Goal: Task Accomplishment & Management: Complete application form

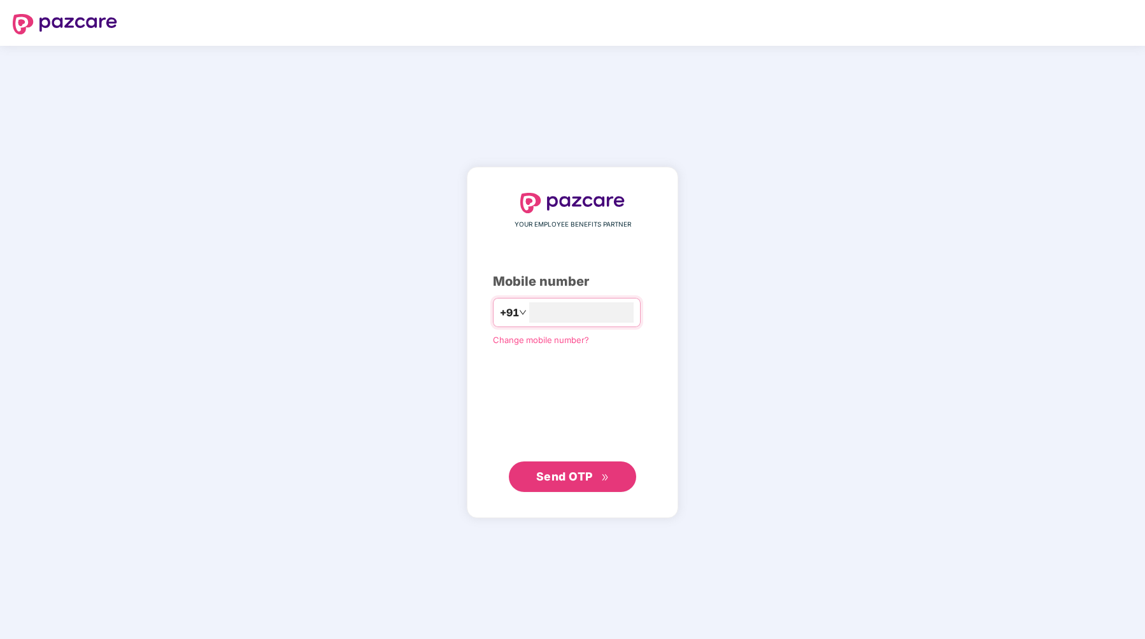
type input "**********"
click at [559, 483] on span "Send OTP" at bounding box center [572, 476] width 73 height 18
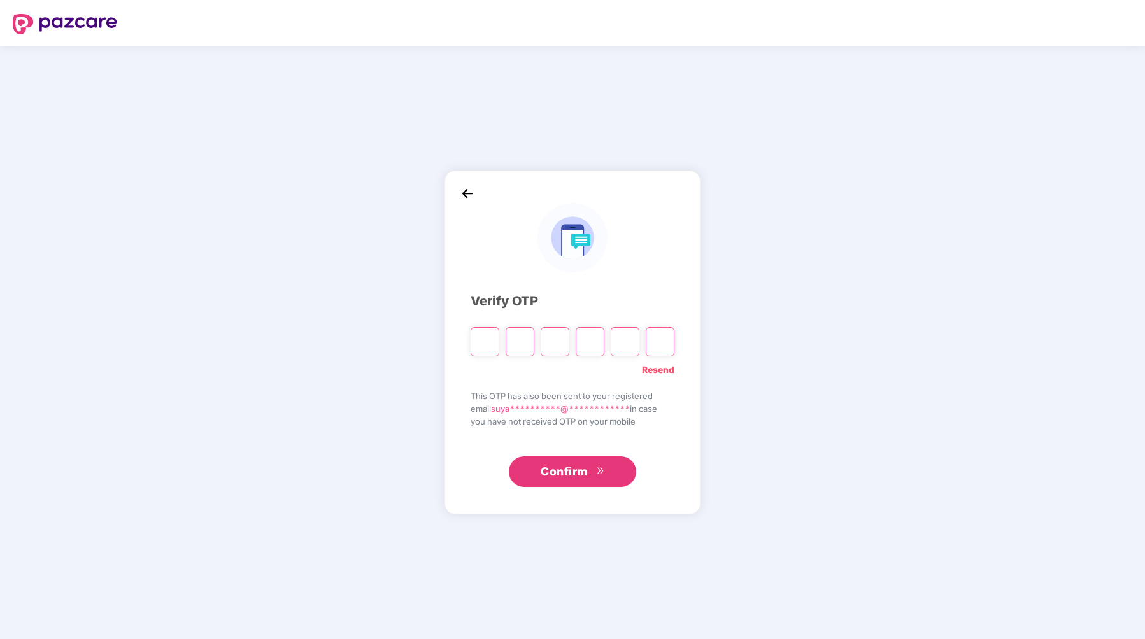
type input "*"
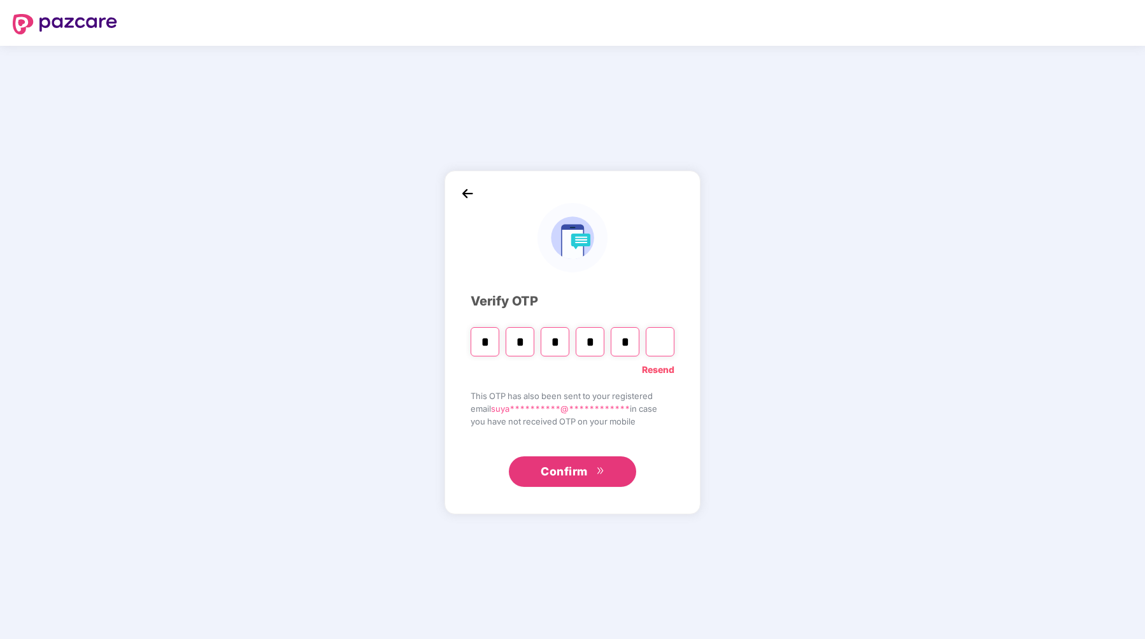
type input "*"
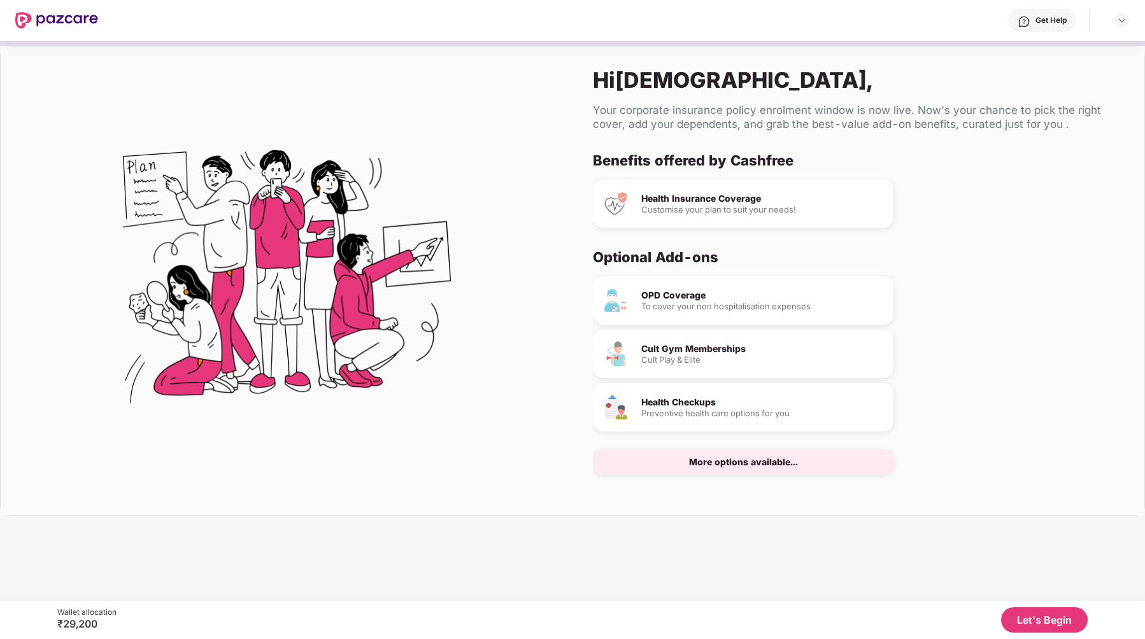
click at [760, 211] on div "Customise your plan to suit your needs!" at bounding box center [762, 210] width 242 height 8
click at [1038, 617] on button "Let's Begin" at bounding box center [1044, 619] width 87 height 25
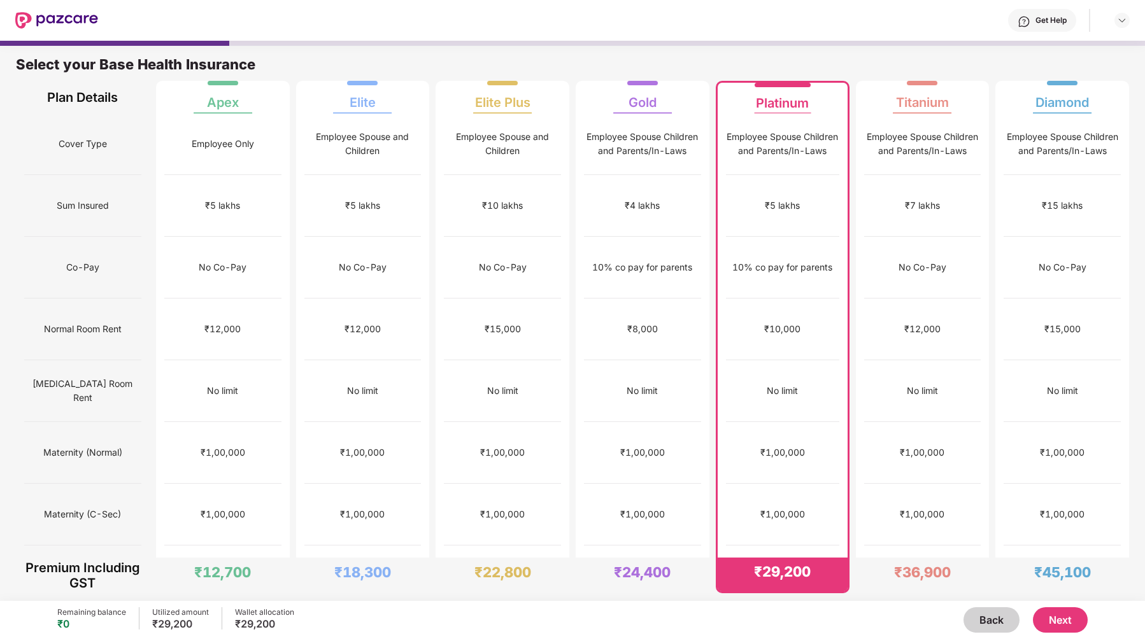
click at [1066, 618] on button "Next" at bounding box center [1060, 619] width 55 height 25
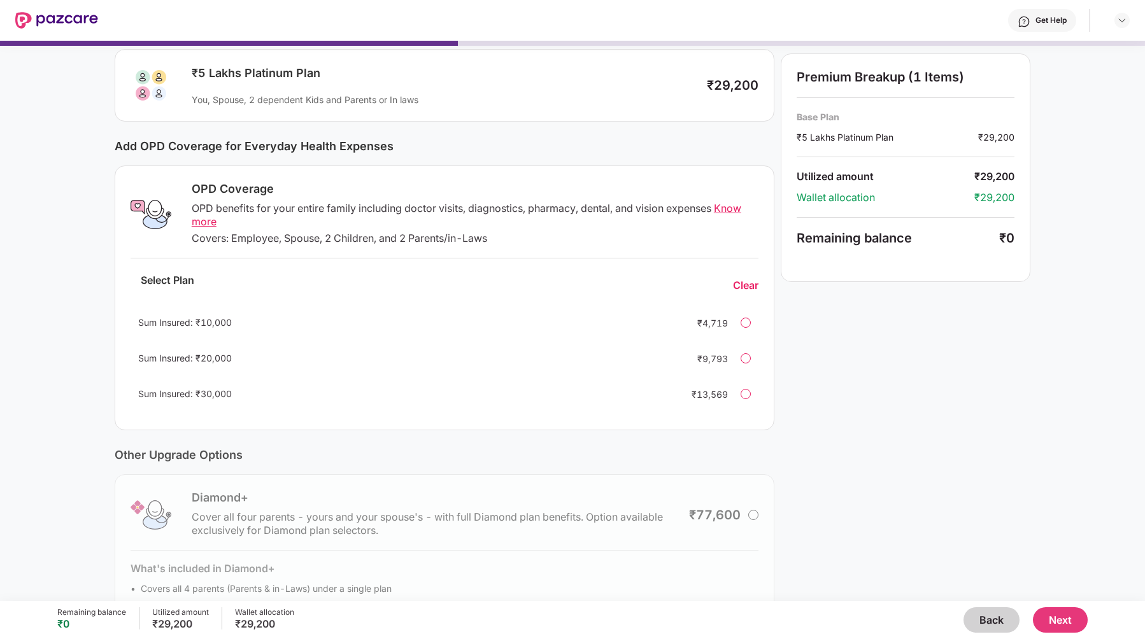
scroll to position [142, 0]
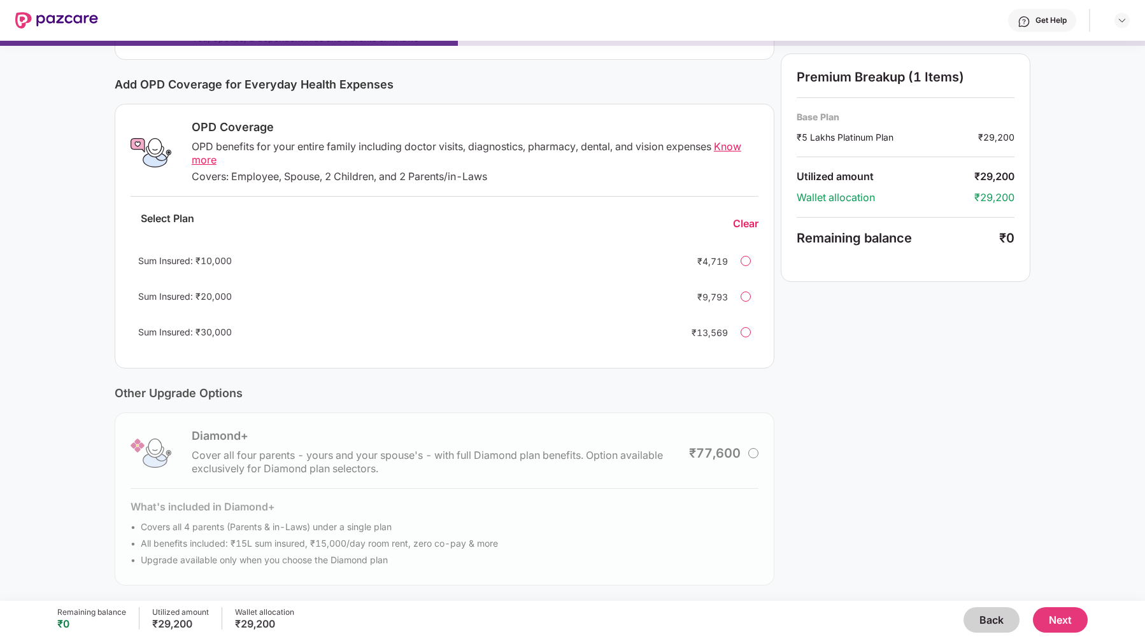
click at [1064, 620] on button "Next" at bounding box center [1060, 619] width 55 height 25
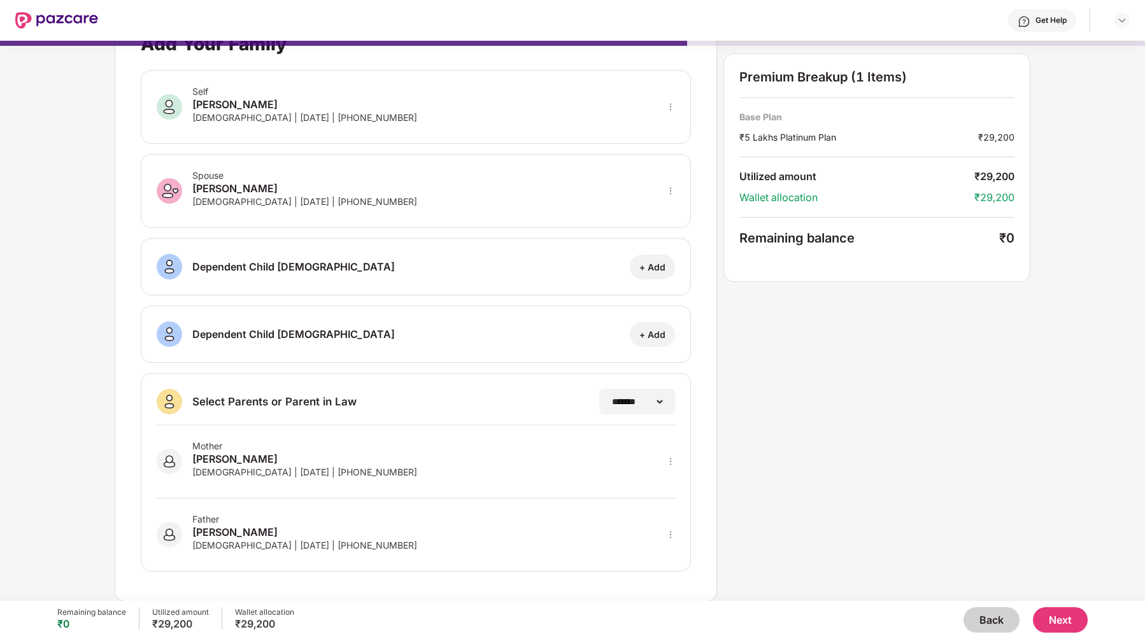
scroll to position [0, 0]
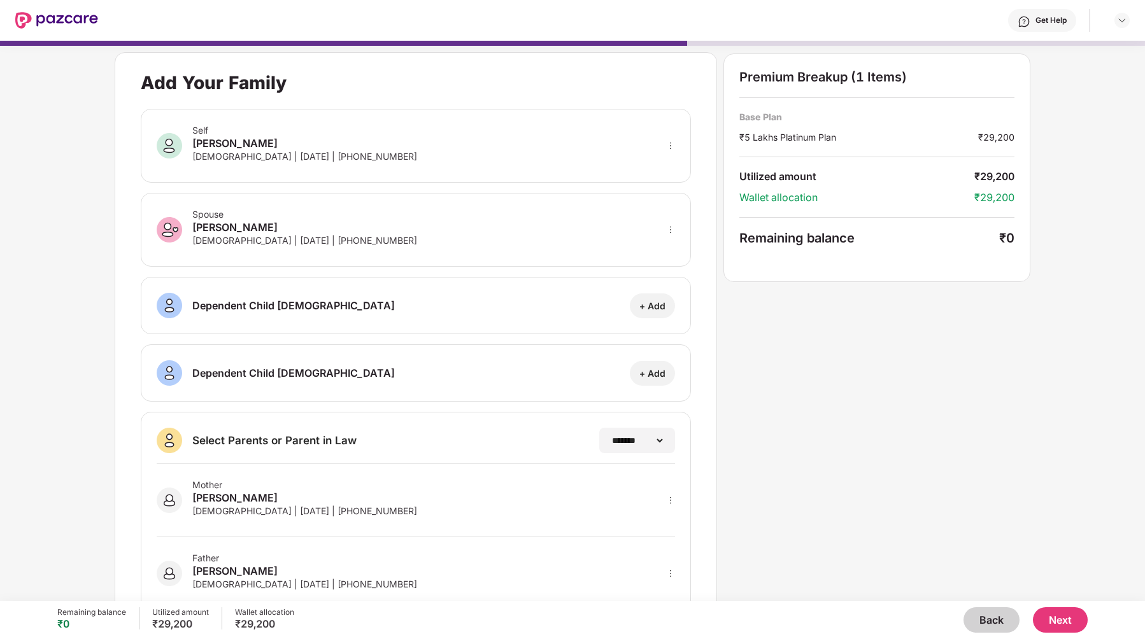
click at [1065, 623] on button "Next" at bounding box center [1060, 619] width 55 height 25
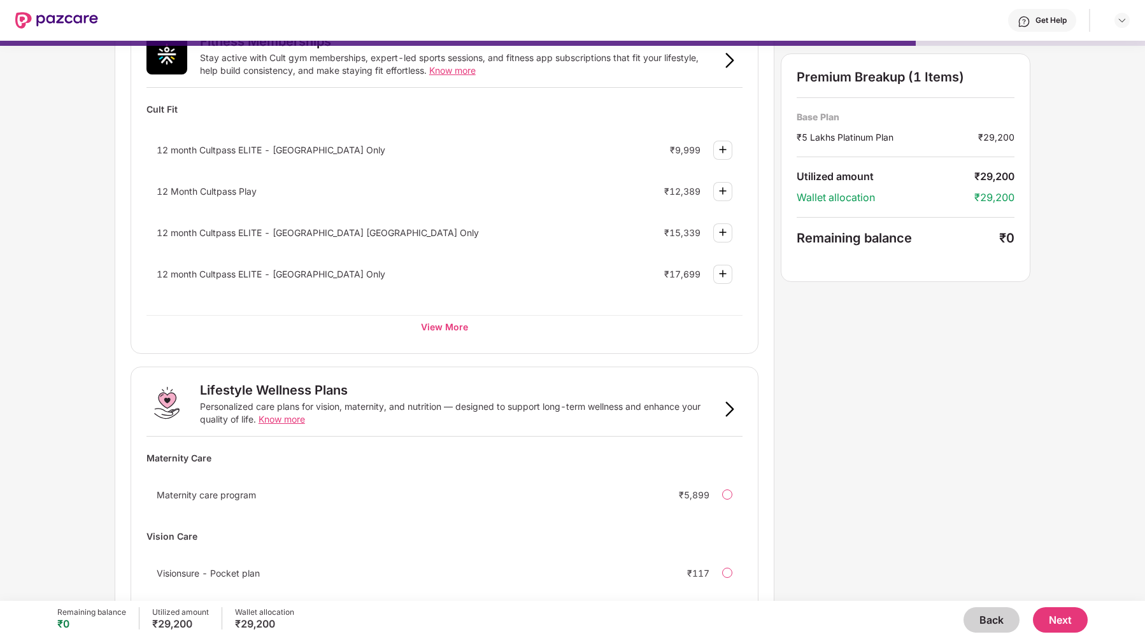
scroll to position [589, 0]
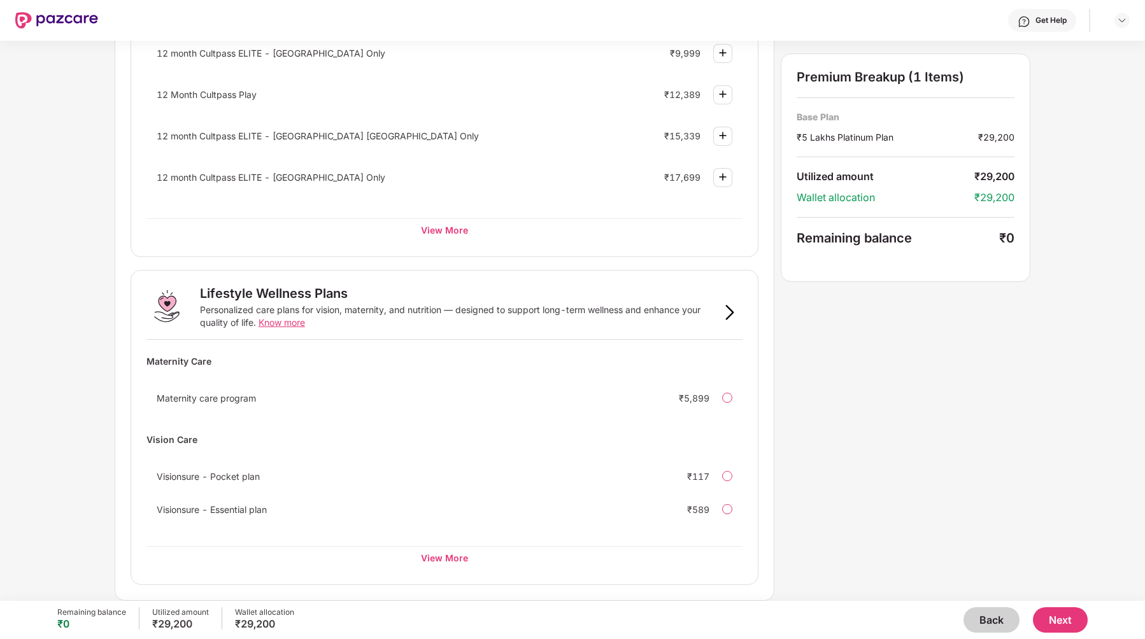
click at [1063, 618] on button "Next" at bounding box center [1060, 619] width 55 height 25
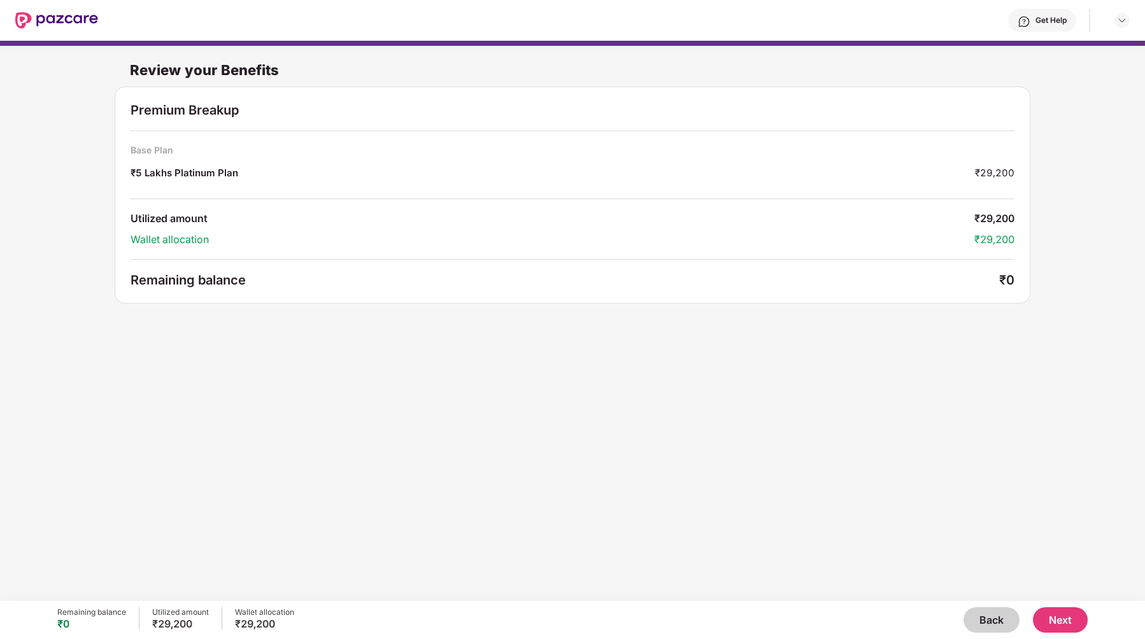
click at [1062, 620] on button "Next" at bounding box center [1060, 619] width 55 height 25
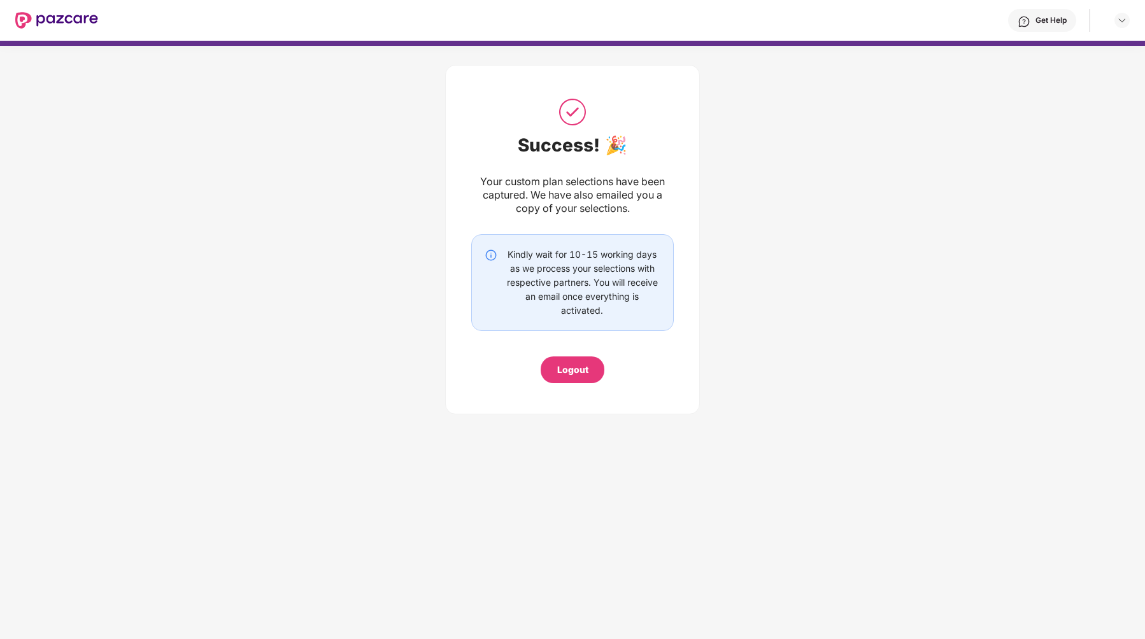
click at [575, 365] on div "Logout" at bounding box center [572, 370] width 31 height 14
